Goal: Navigation & Orientation: Find specific page/section

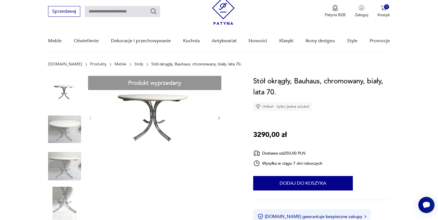
click at [134, 63] on link "Stoły" at bounding box center [138, 64] width 9 height 5
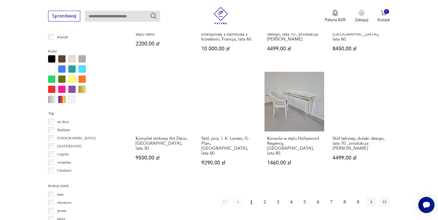
scroll to position [522, 0]
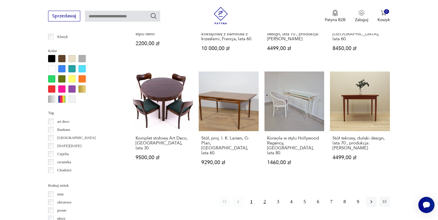
click at [266, 197] on button "2" at bounding box center [264, 202] width 10 height 10
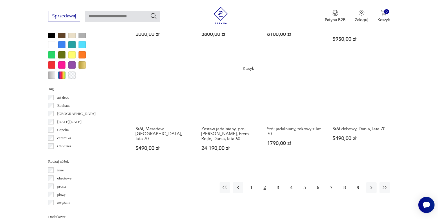
scroll to position [546, 0]
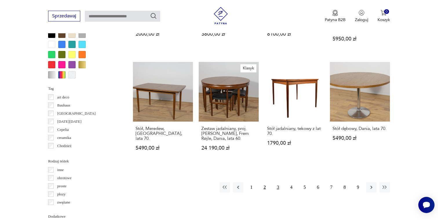
click at [279, 182] on button "3" at bounding box center [278, 187] width 10 height 10
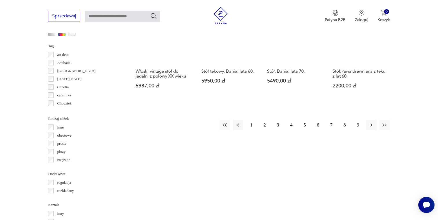
scroll to position [590, 0]
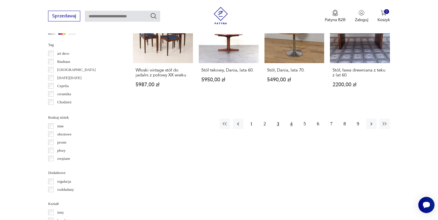
click at [294, 120] on button "4" at bounding box center [291, 124] width 10 height 10
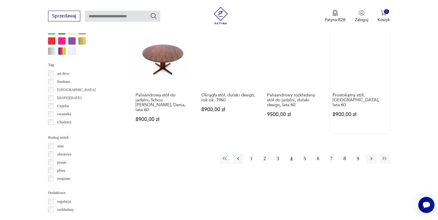
scroll to position [570, 0]
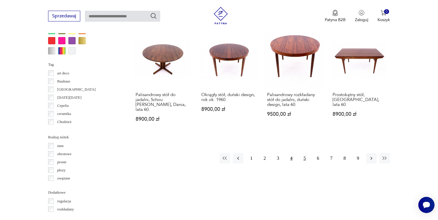
click at [303, 153] on button "5" at bounding box center [304, 158] width 10 height 10
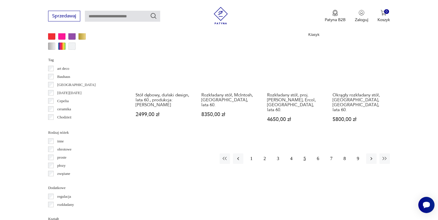
scroll to position [575, 0]
